Goal: Task Accomplishment & Management: Use online tool/utility

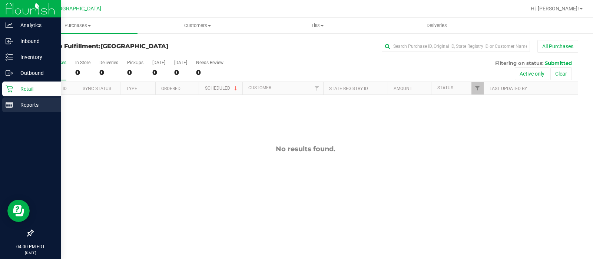
click at [13, 102] on p "Reports" at bounding box center [35, 105] width 45 height 9
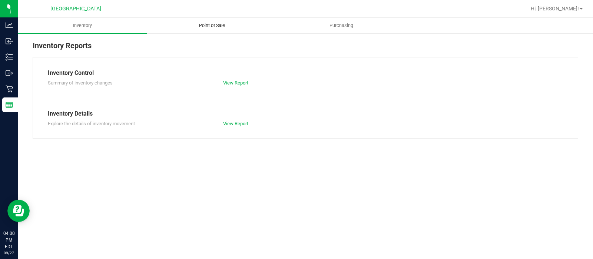
click at [209, 24] on span "Point of Sale" at bounding box center [212, 25] width 46 height 7
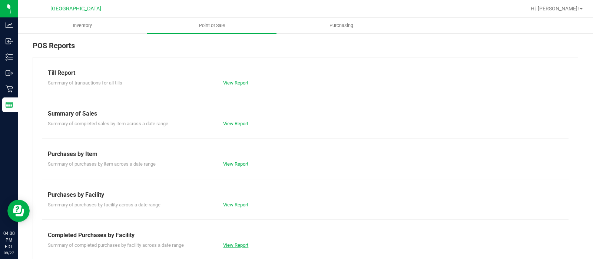
click at [239, 244] on link "View Report" at bounding box center [235, 246] width 25 height 6
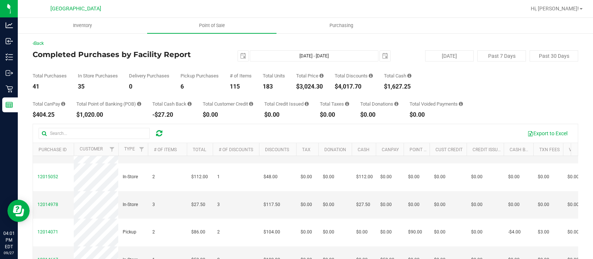
scroll to position [500, 0]
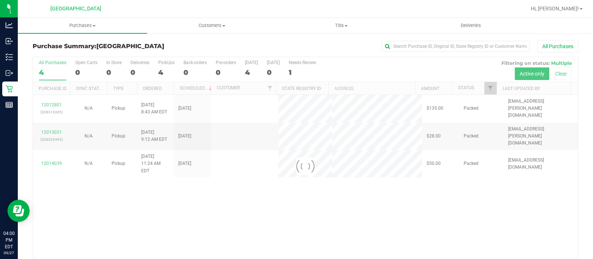
scroll to position [24, 0]
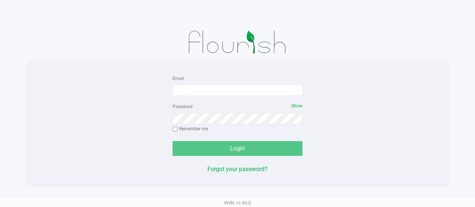
click at [198, 98] on form "Email Password Show Remember me Login" at bounding box center [237, 115] width 130 height 82
click at [194, 86] on input "Email" at bounding box center [237, 90] width 130 height 11
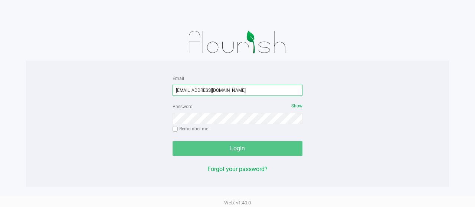
click at [206, 91] on input "dhoward@liveaparallel.com" at bounding box center [237, 90] width 130 height 11
type input "[EMAIL_ADDRESS][DOMAIN_NAME]"
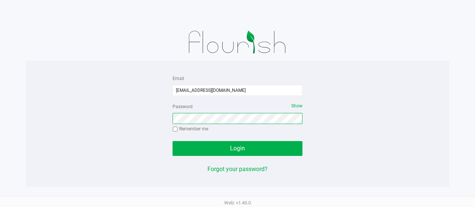
click at [172, 141] on button "Login" at bounding box center [237, 148] width 130 height 15
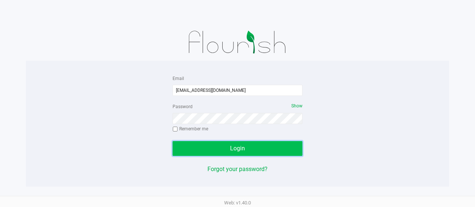
click at [210, 144] on button "Login" at bounding box center [237, 148] width 130 height 15
